Goal: Information Seeking & Learning: Check status

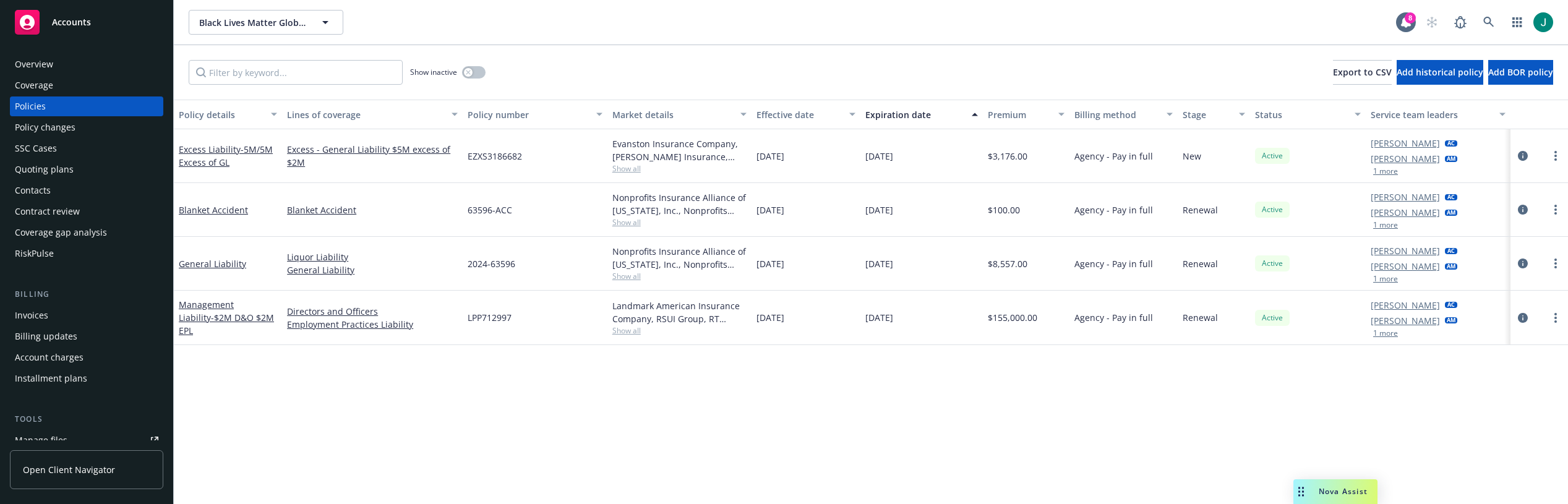
click at [289, 445] on div "Policy details Lines of coverage Policy number Market details Effective date Ex…" at bounding box center [871, 301] width 1394 height 404
